Goal: Check status: Check status

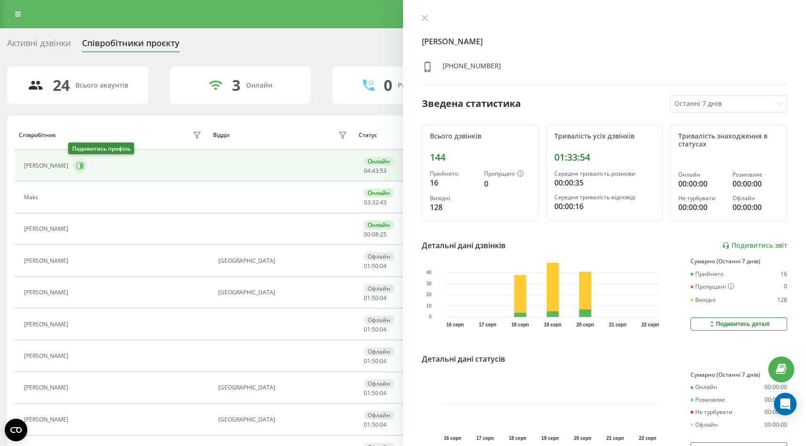
click at [77, 172] on button at bounding box center [80, 166] width 14 height 14
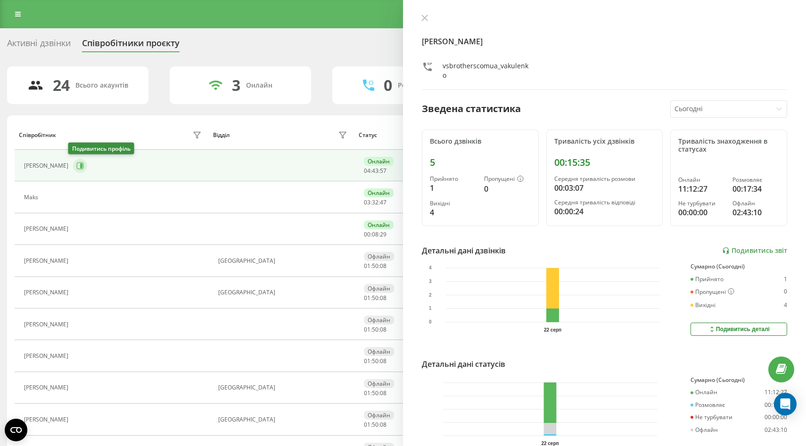
click at [76, 165] on icon at bounding box center [80, 166] width 8 height 8
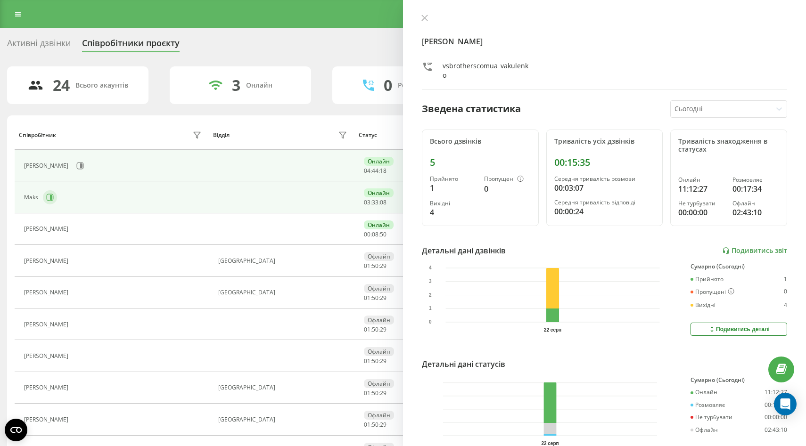
click at [53, 194] on button at bounding box center [50, 197] width 14 height 14
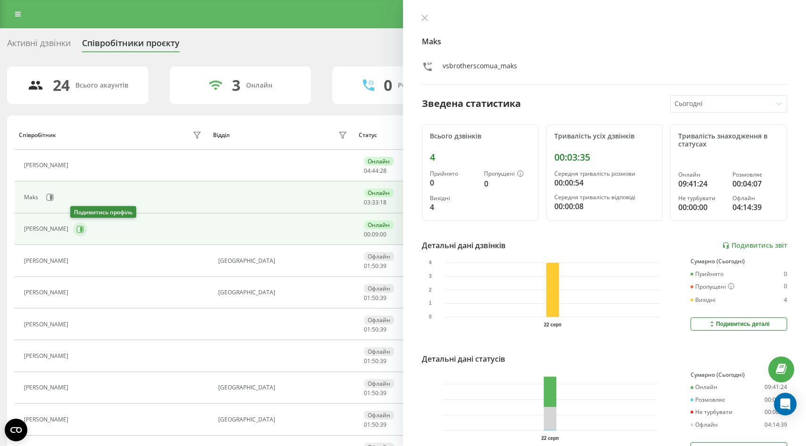
click at [73, 233] on button at bounding box center [80, 230] width 14 height 14
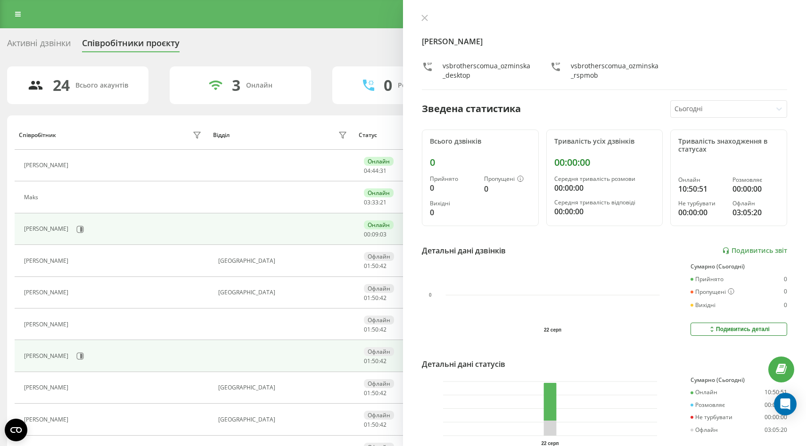
scroll to position [13, 0]
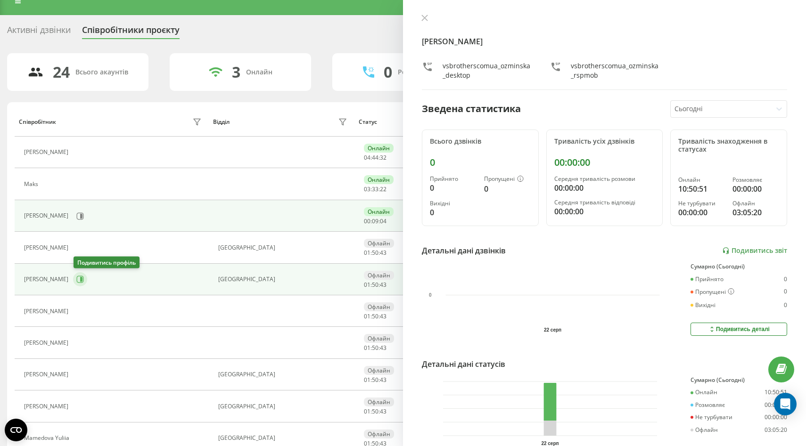
click at [80, 281] on icon at bounding box center [80, 280] width 8 height 8
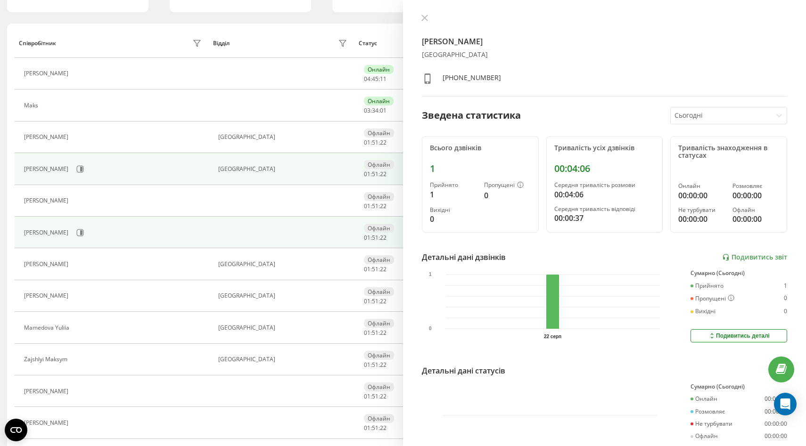
scroll to position [103, 0]
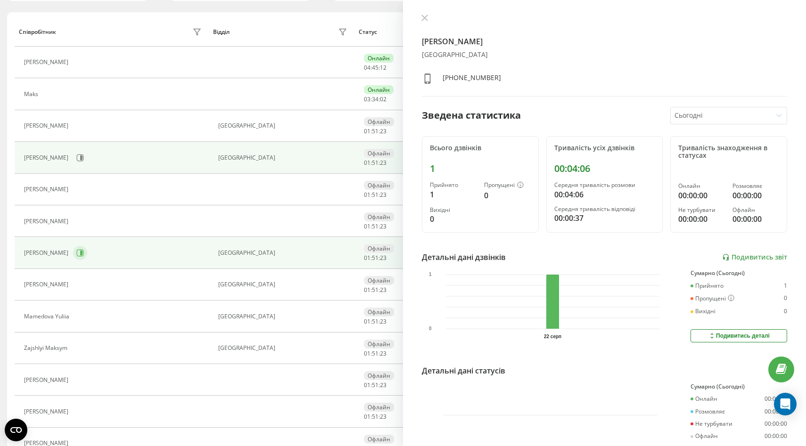
click at [76, 254] on icon at bounding box center [80, 253] width 8 height 8
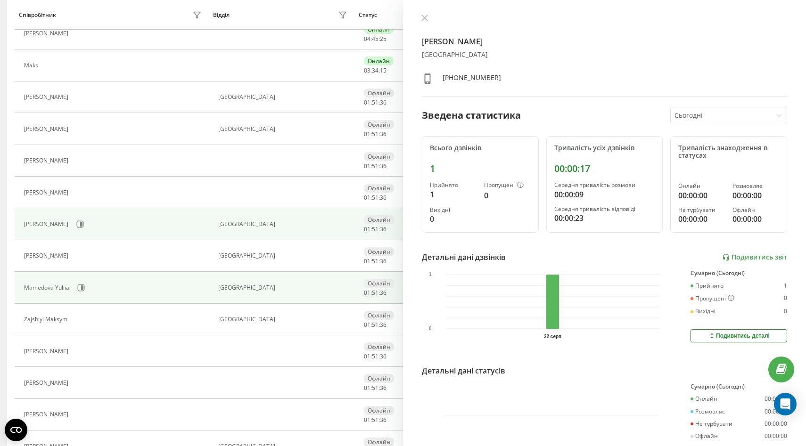
scroll to position [133, 0]
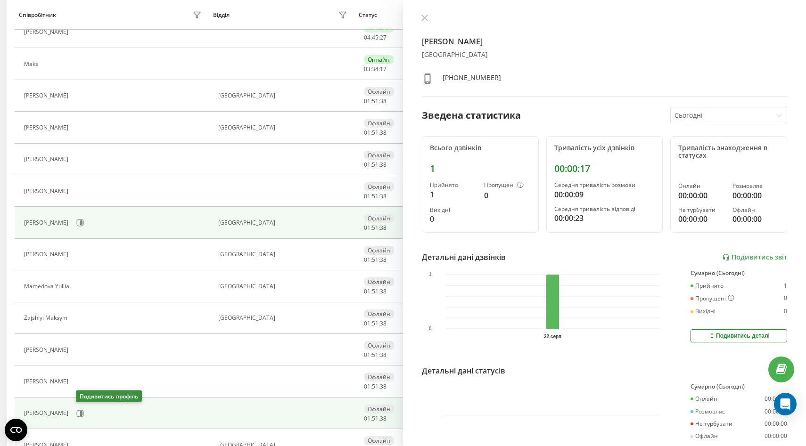
click at [76, 417] on div "[PERSON_NAME]" at bounding box center [114, 414] width 180 height 16
click at [82, 416] on icon at bounding box center [80, 413] width 7 height 7
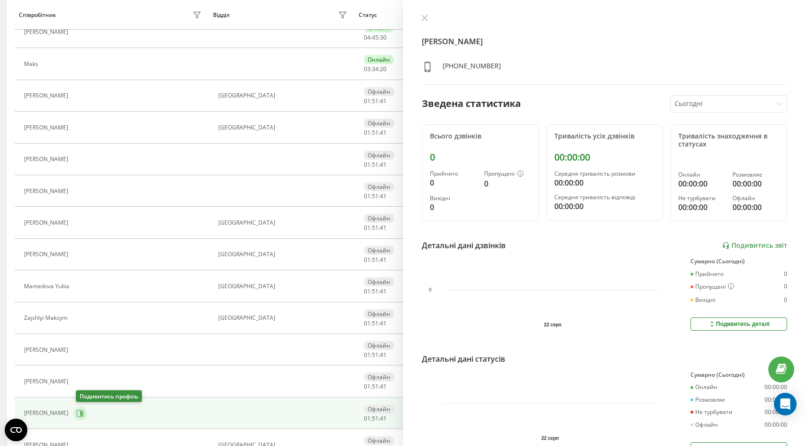
click at [83, 413] on icon at bounding box center [81, 413] width 2 height 5
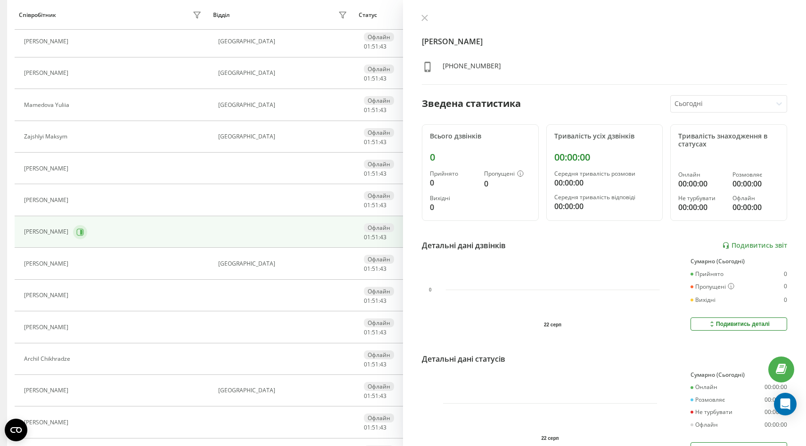
scroll to position [387, 0]
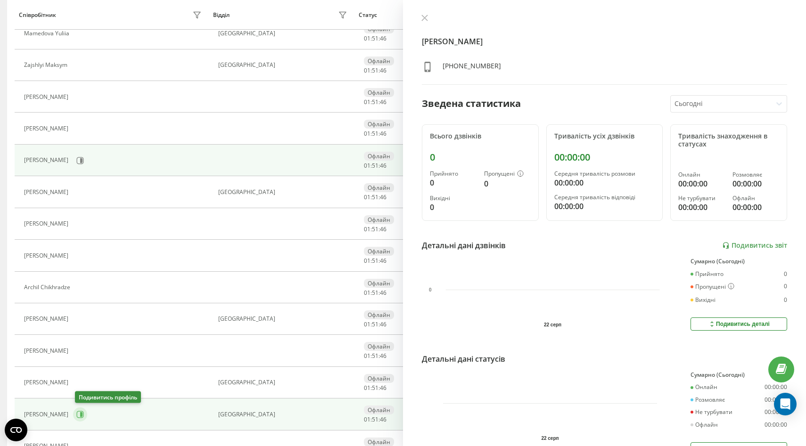
click at [79, 412] on icon at bounding box center [80, 414] width 7 height 7
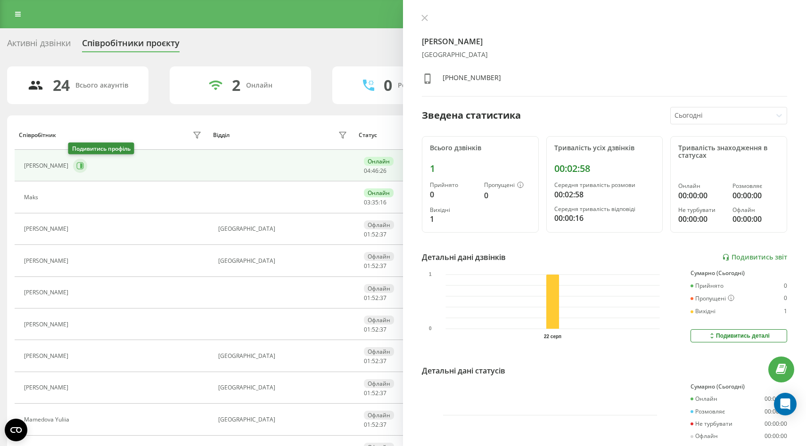
click at [80, 167] on icon at bounding box center [81, 166] width 2 height 5
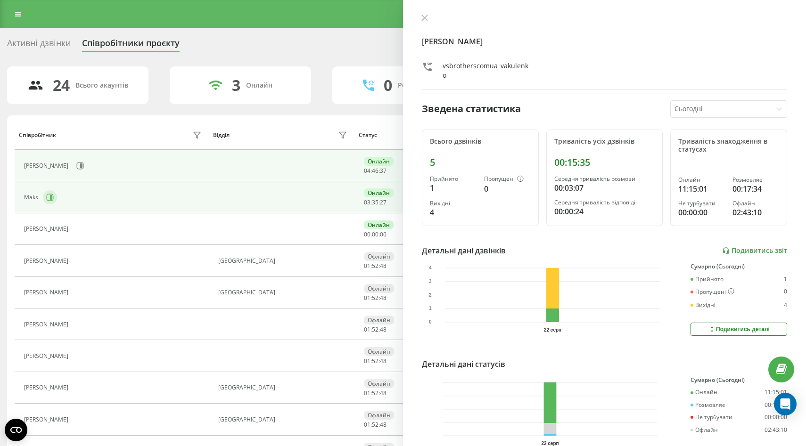
click at [49, 195] on icon at bounding box center [50, 198] width 8 height 8
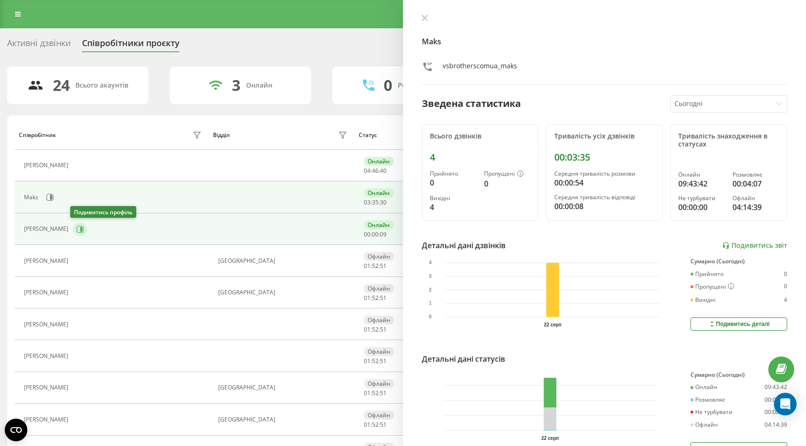
click at [76, 229] on icon at bounding box center [80, 230] width 8 height 8
